Goal: Navigation & Orientation: Find specific page/section

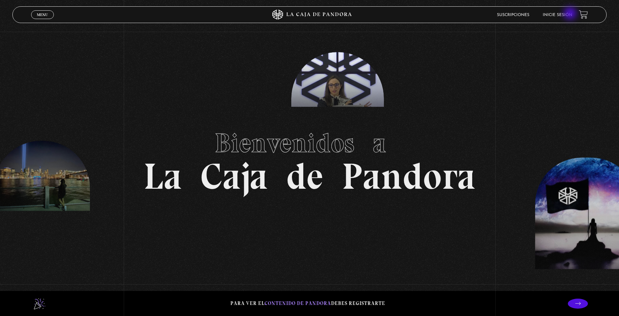
click at [571, 14] on link "Inicie sesión" at bounding box center [557, 15] width 29 height 4
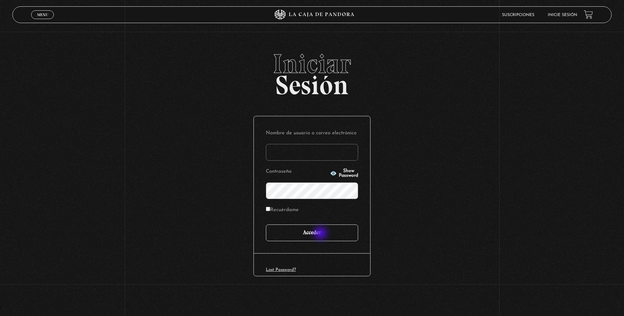
type input "ulatebolandivaleria@gmail.com"
click at [322, 234] on input "Acceder" at bounding box center [312, 233] width 92 height 17
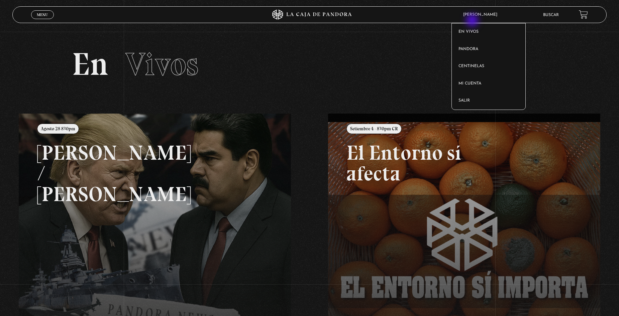
click at [472, 21] on article "Valeria Ulate En vivos Pandora Centinelas Mi cuenta Salir" at bounding box center [497, 14] width 74 height 15
click at [334, 14] on icon at bounding box center [310, 15] width 186 height 10
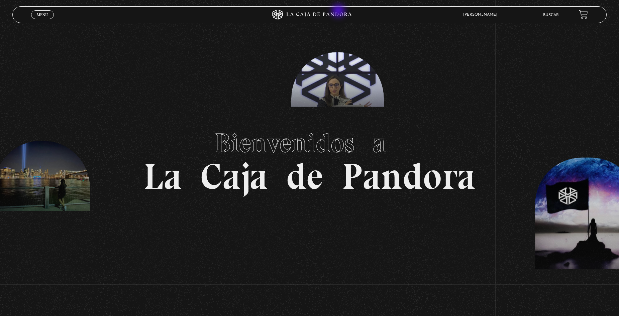
click at [339, 11] on icon at bounding box center [310, 15] width 186 height 10
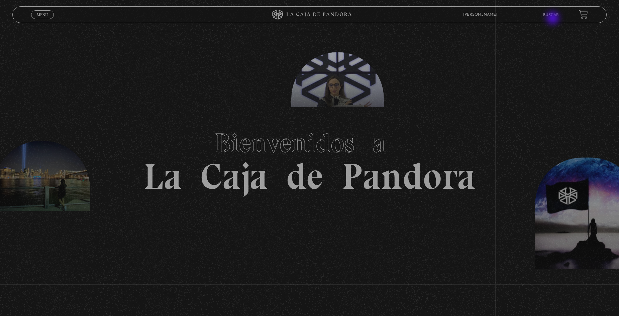
click at [553, 19] on li "Buscar" at bounding box center [551, 15] width 16 height 10
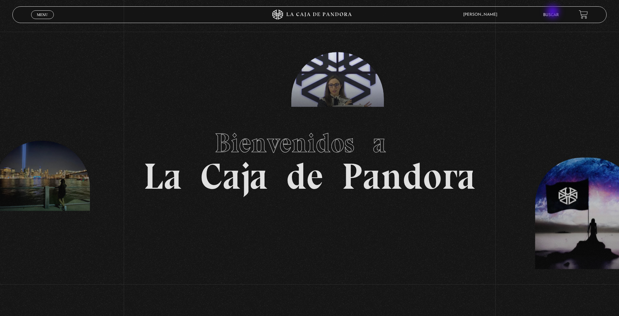
click at [553, 12] on li "Buscar" at bounding box center [551, 15] width 16 height 10
click at [554, 15] on link "Buscar" at bounding box center [551, 15] width 16 height 4
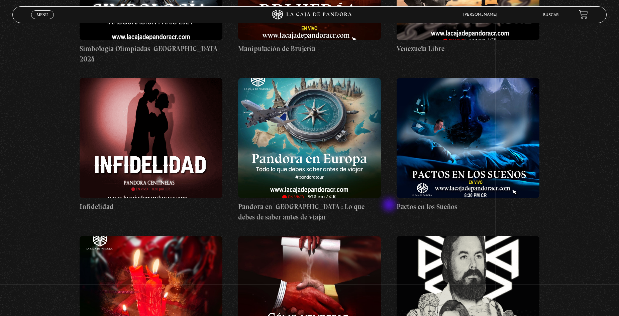
scroll to position [3912, 0]
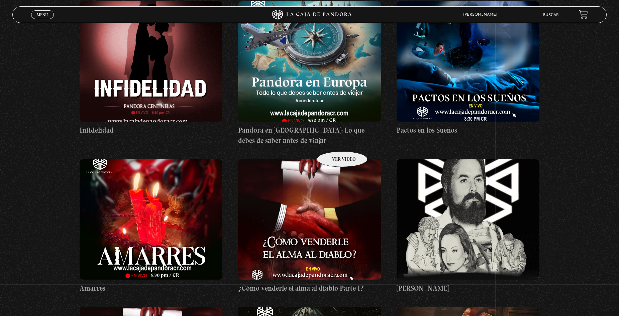
click at [333, 159] on figure at bounding box center [309, 219] width 142 height 120
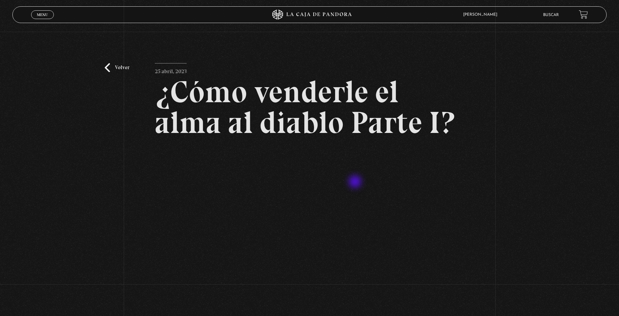
scroll to position [67, 0]
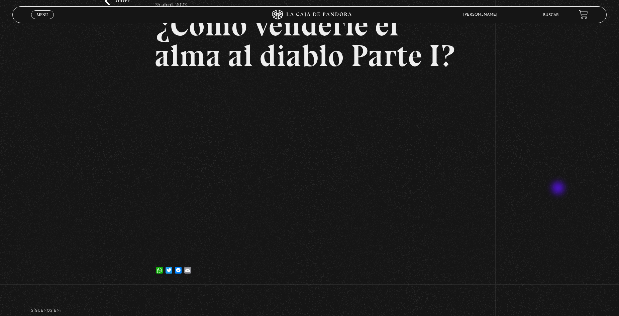
click at [556, 188] on div "Volver 25 abril, 2023 ¿Cómo venderle el alma al diablo Parte I? WhatsApp Twitte…" at bounding box center [309, 125] width 619 height 321
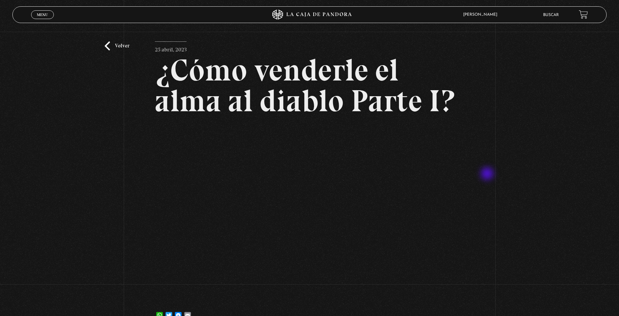
scroll to position [33, 0]
